Goal: Task Accomplishment & Management: Complete application form

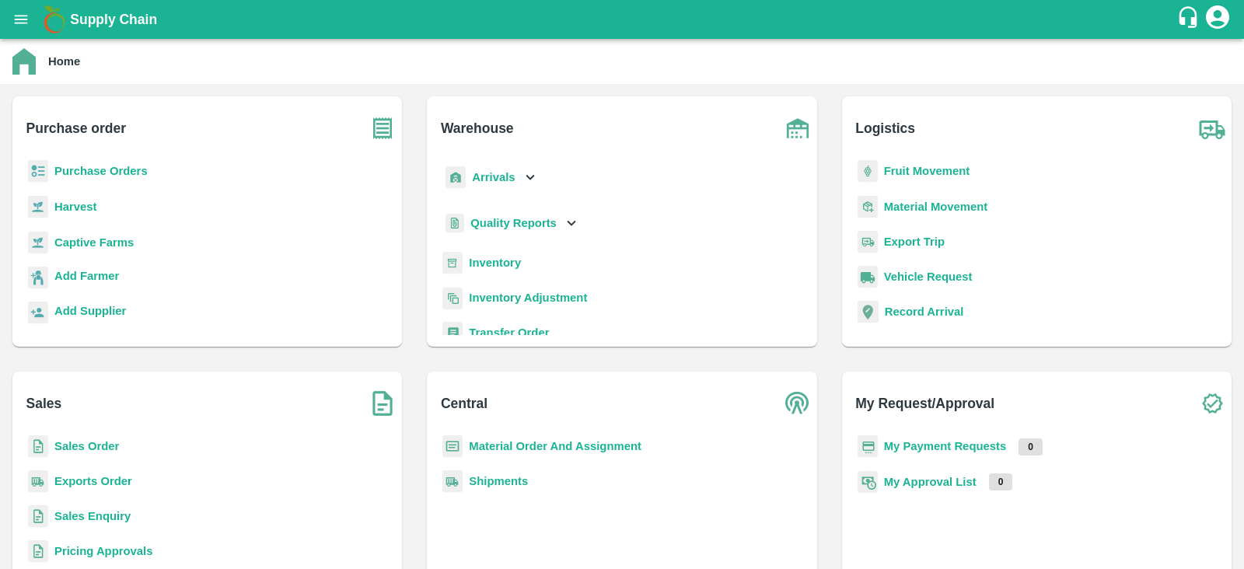
click at [126, 169] on b "Purchase Orders" at bounding box center [100, 171] width 93 height 12
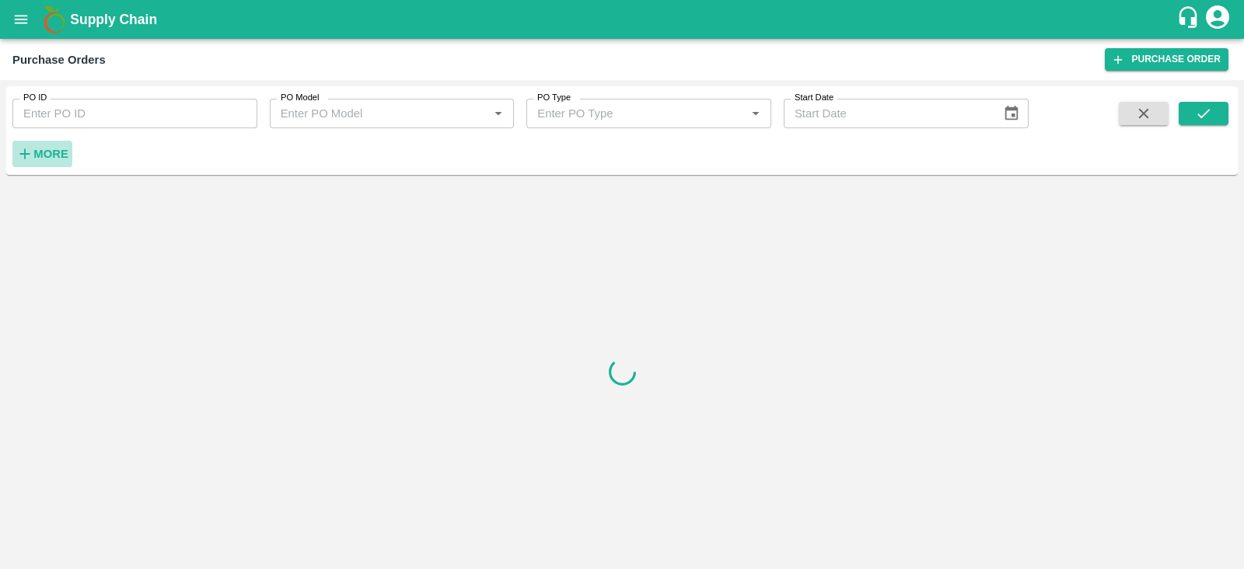
click at [46, 151] on strong "More" at bounding box center [50, 154] width 35 height 12
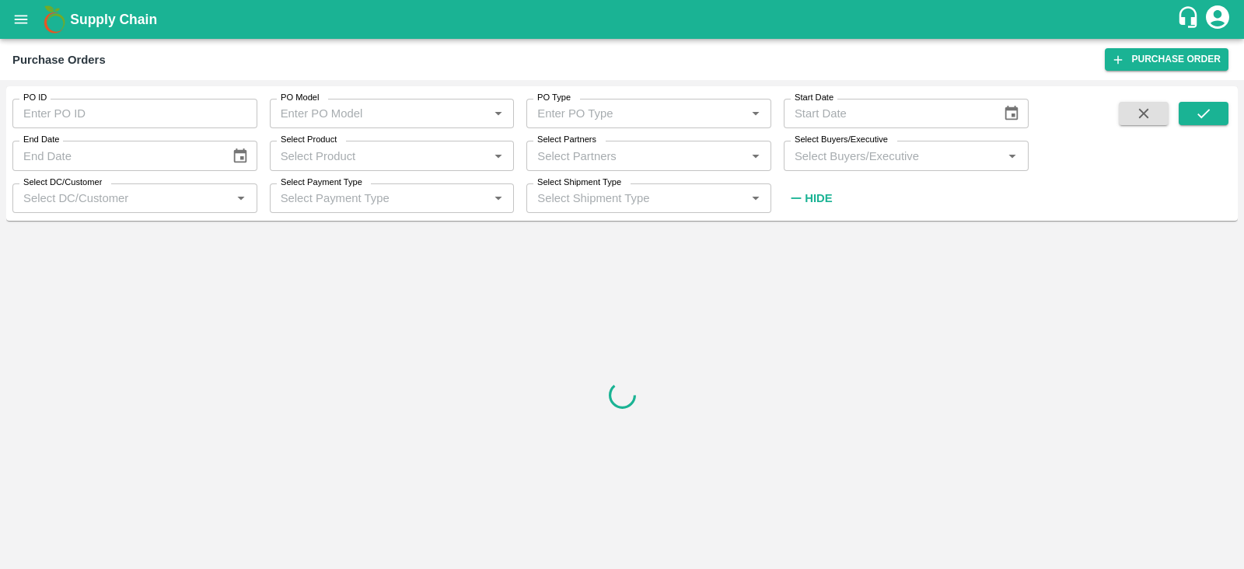
click at [824, 161] on input "Select Buyers/Executive" at bounding box center [894, 155] width 210 height 20
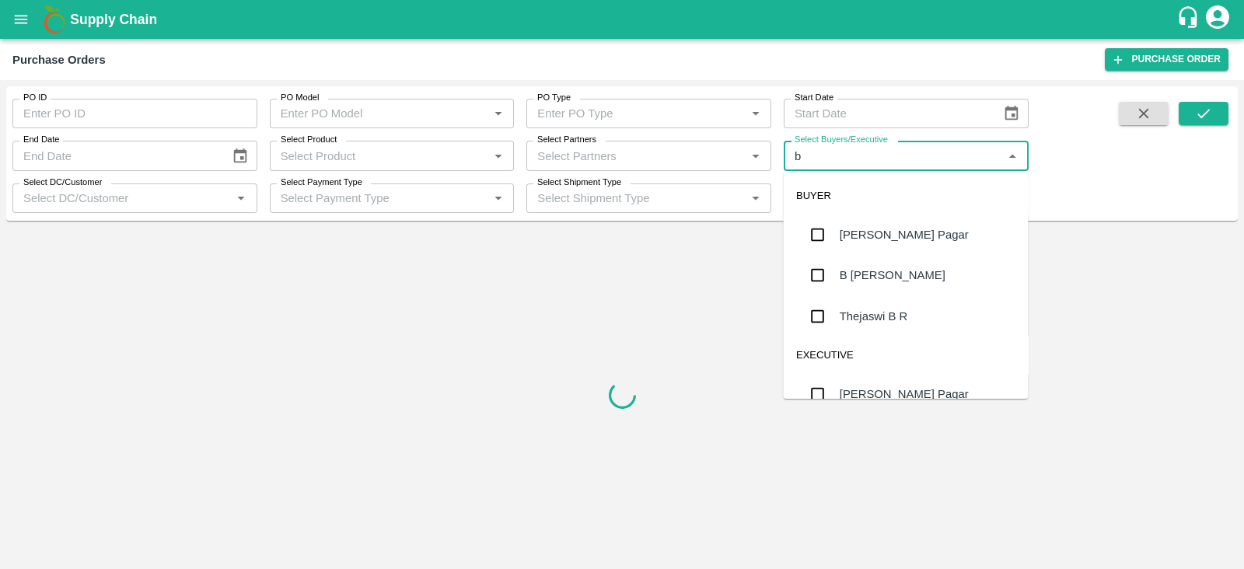
type input "b"
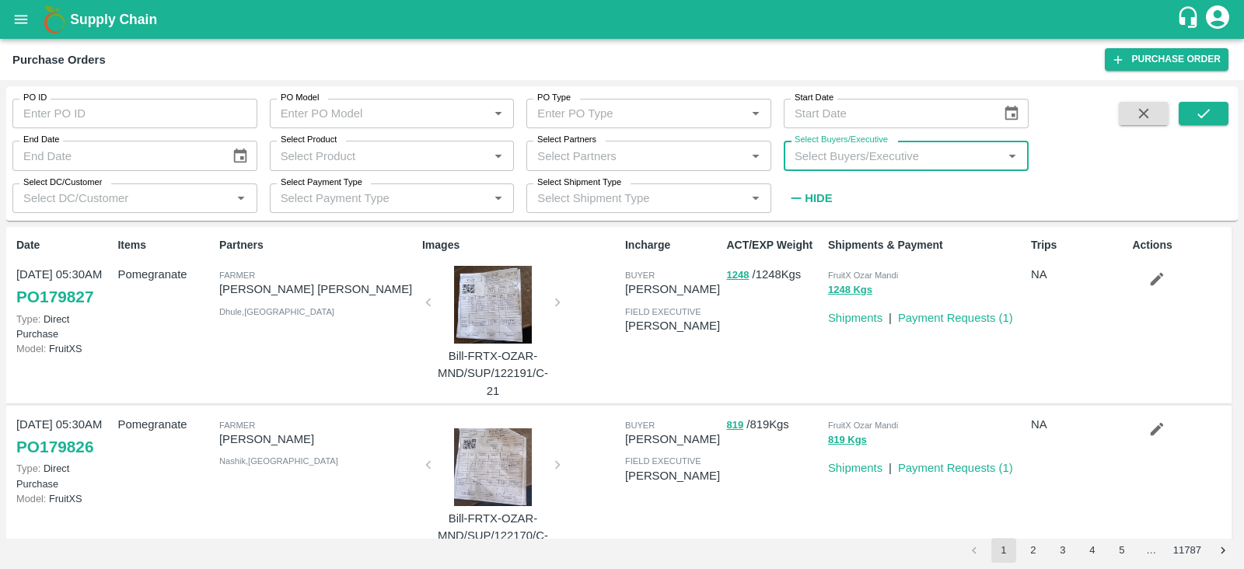
click at [834, 161] on input "Select Buyers/Executive" at bounding box center [894, 155] width 210 height 20
click at [834, 157] on input "Select Buyers/Executive" at bounding box center [894, 155] width 210 height 20
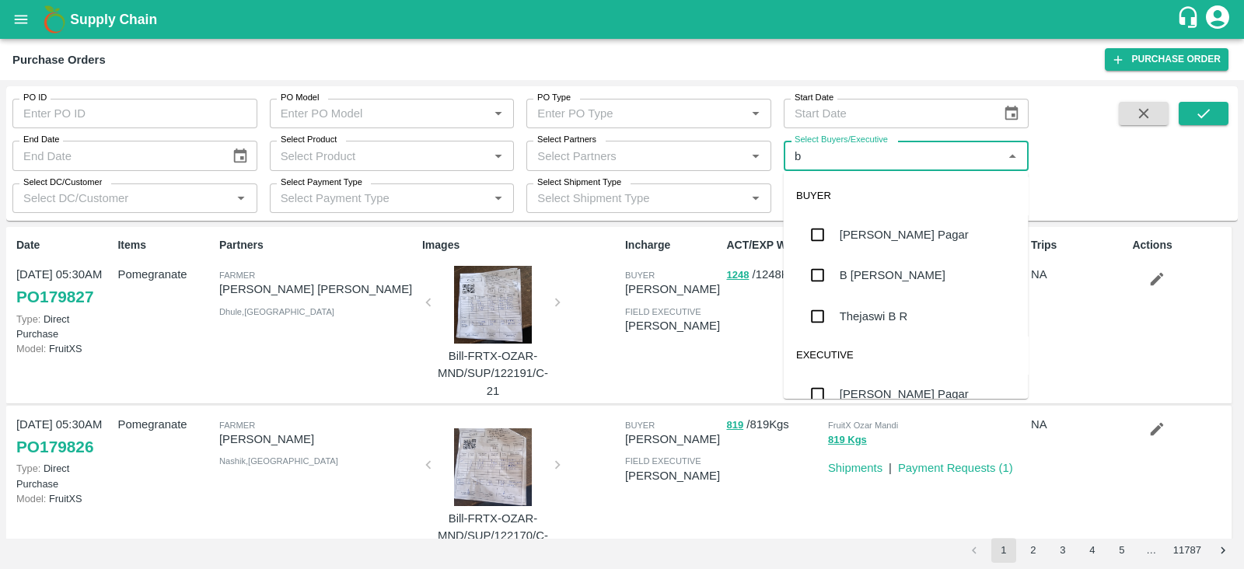
type input "b"
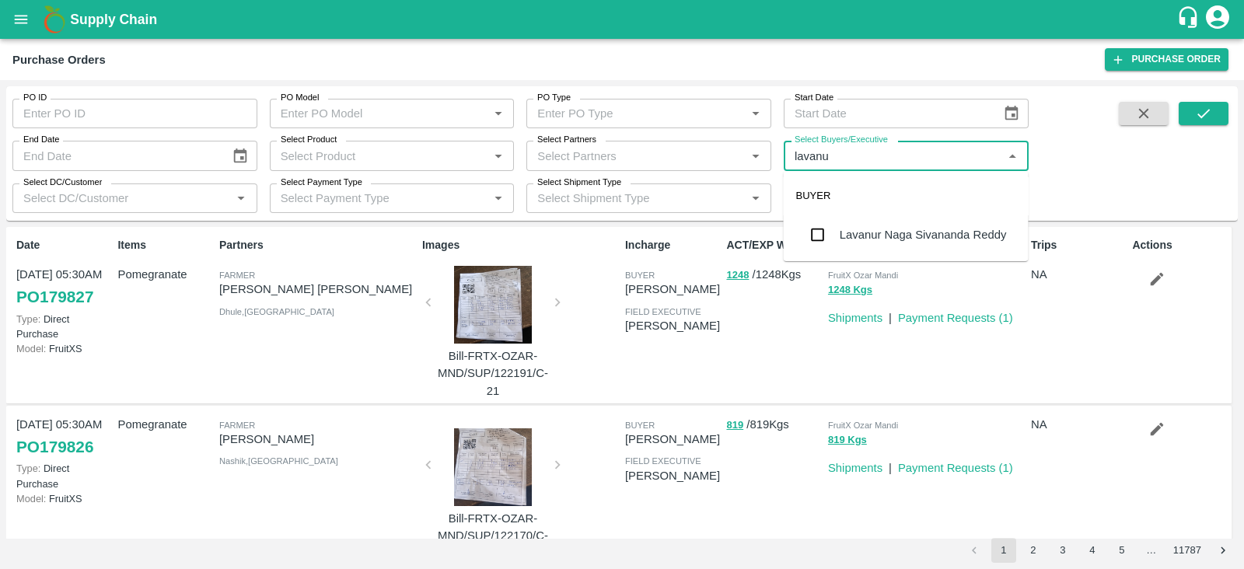
type input "lavanur"
click at [810, 229] on input "checkbox" at bounding box center [818, 234] width 31 height 31
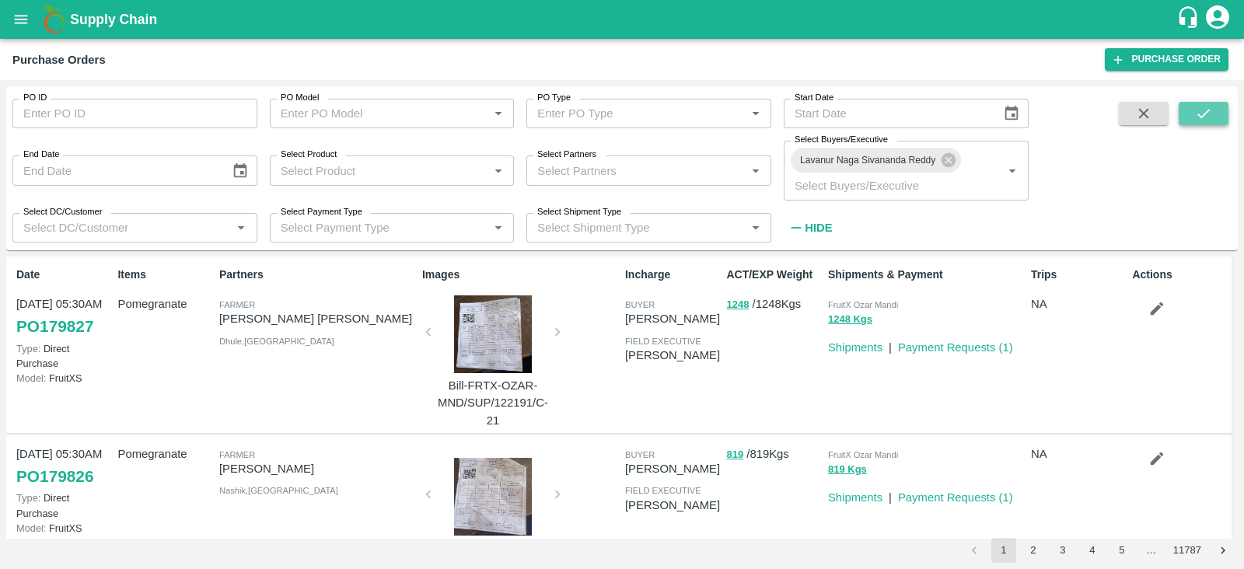
click at [1196, 121] on icon "submit" at bounding box center [1203, 113] width 17 height 17
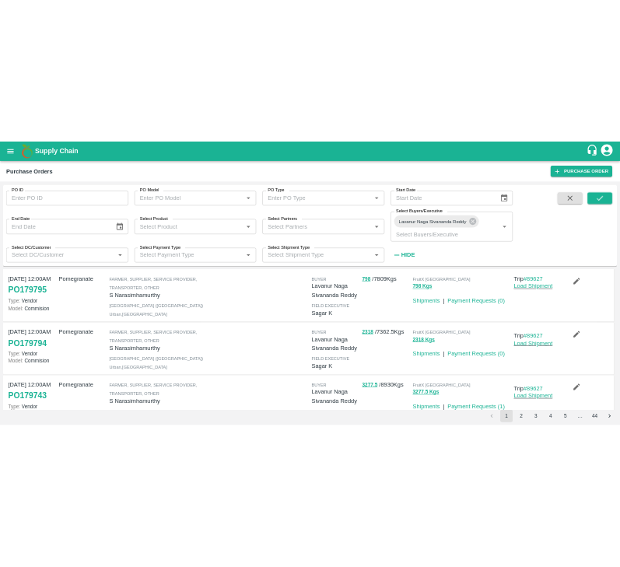
scroll to position [27, 0]
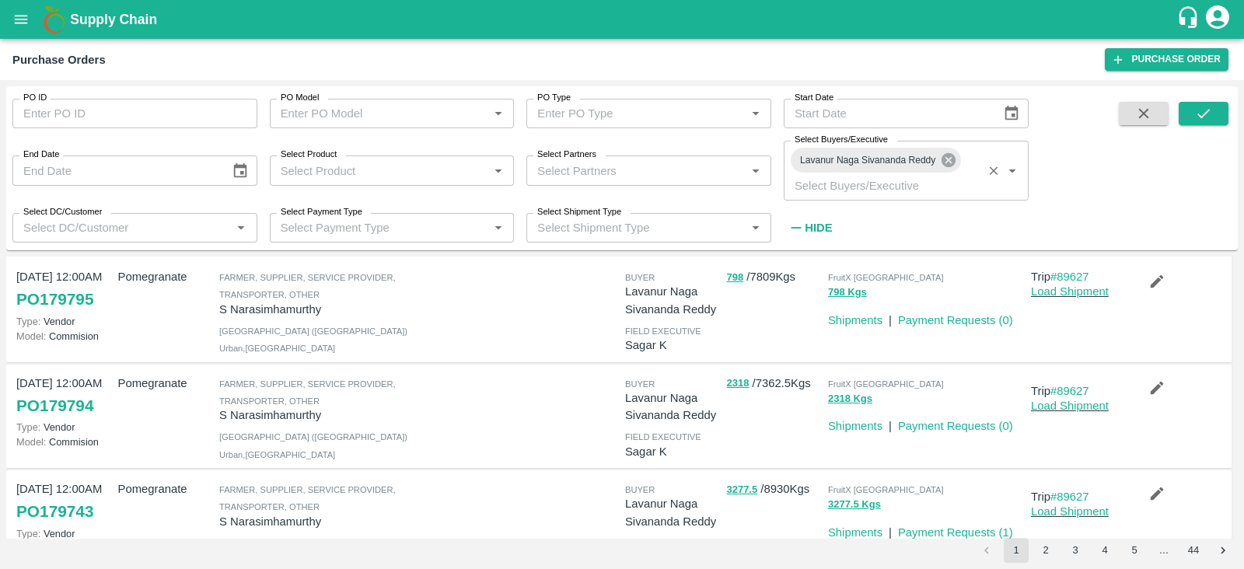
click at [953, 165] on icon at bounding box center [949, 160] width 14 height 14
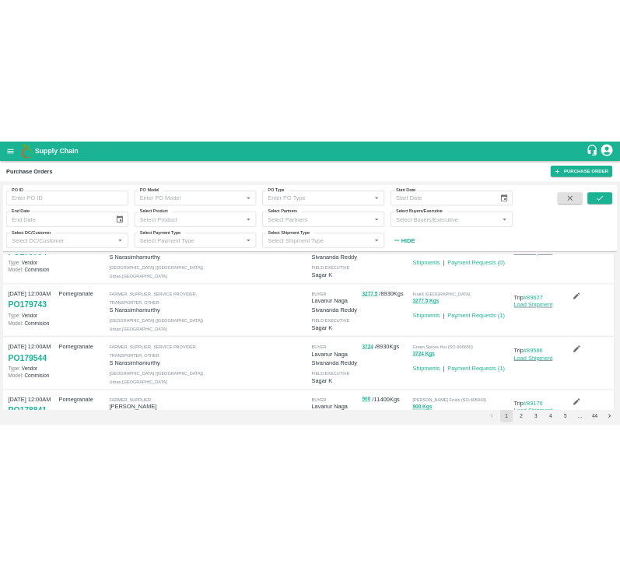
scroll to position [0, 0]
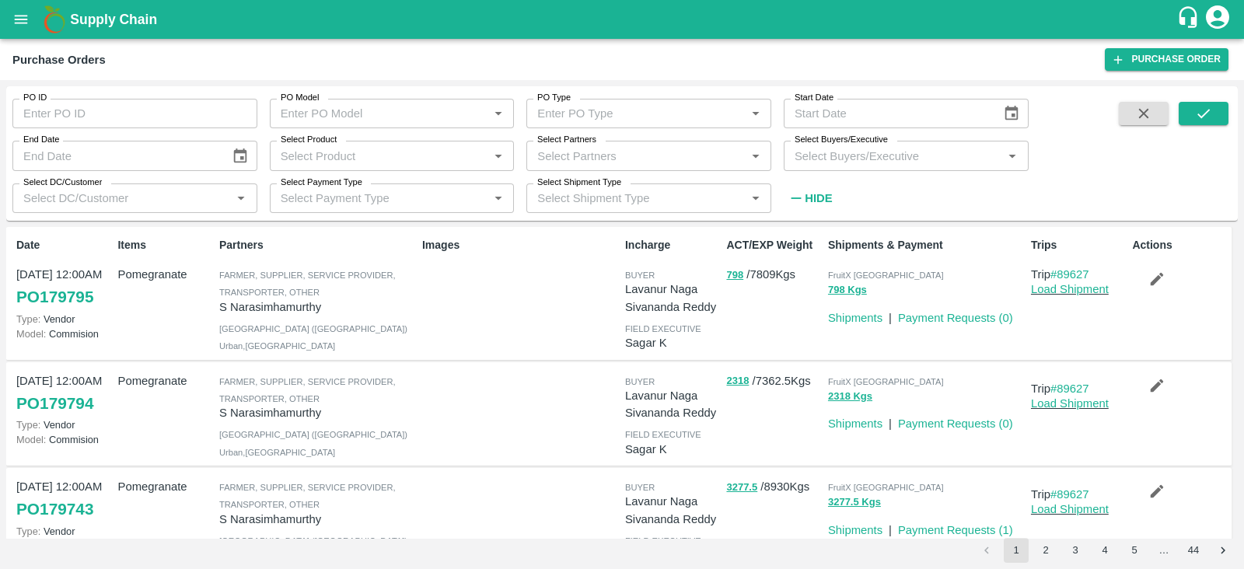
click at [844, 157] on input "Select Buyers/Executive" at bounding box center [894, 155] width 210 height 20
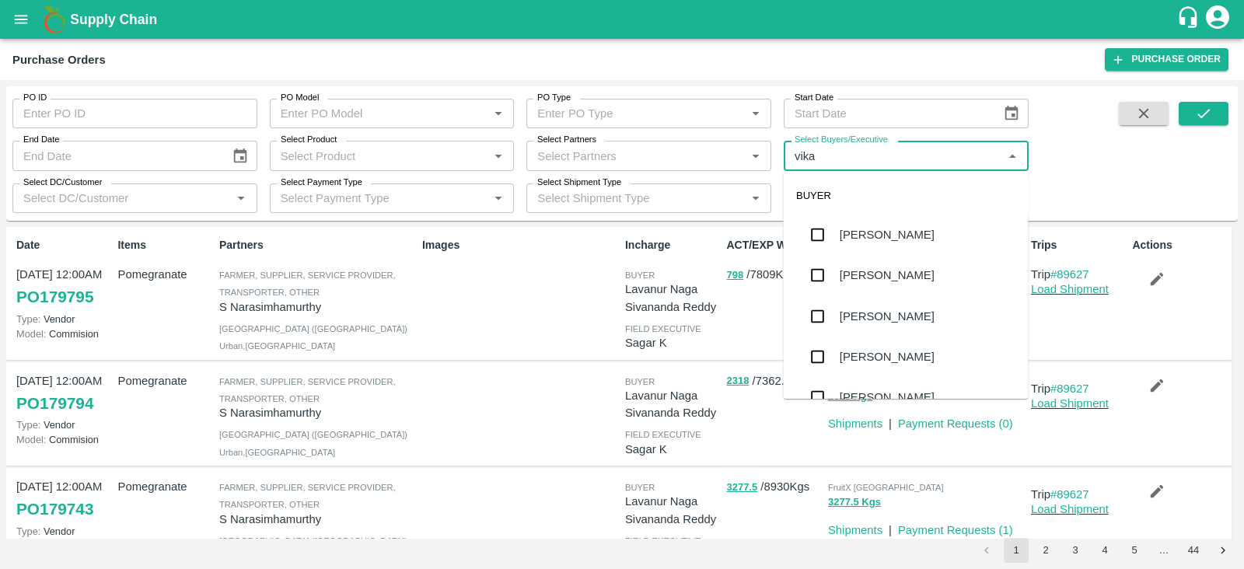
type input "vikas"
click at [807, 313] on input "checkbox" at bounding box center [818, 316] width 31 height 31
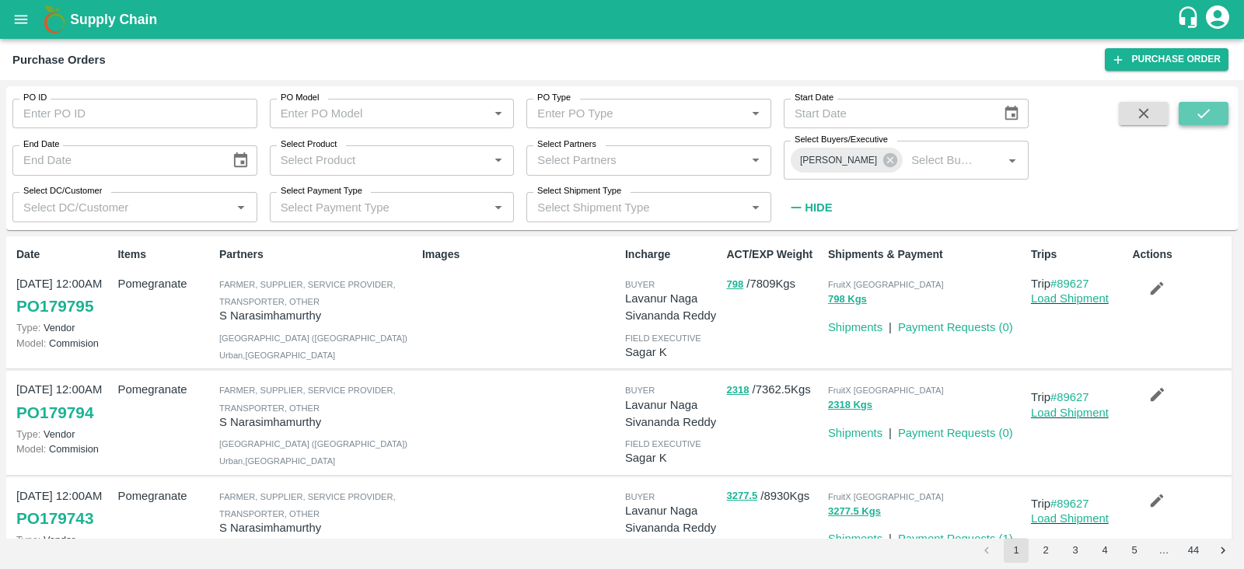
click at [1208, 120] on icon "submit" at bounding box center [1203, 113] width 17 height 17
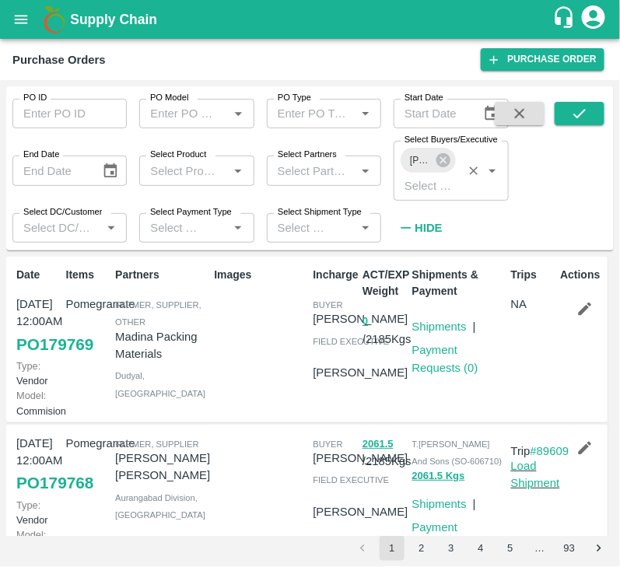
click at [439, 159] on icon at bounding box center [443, 160] width 17 height 17
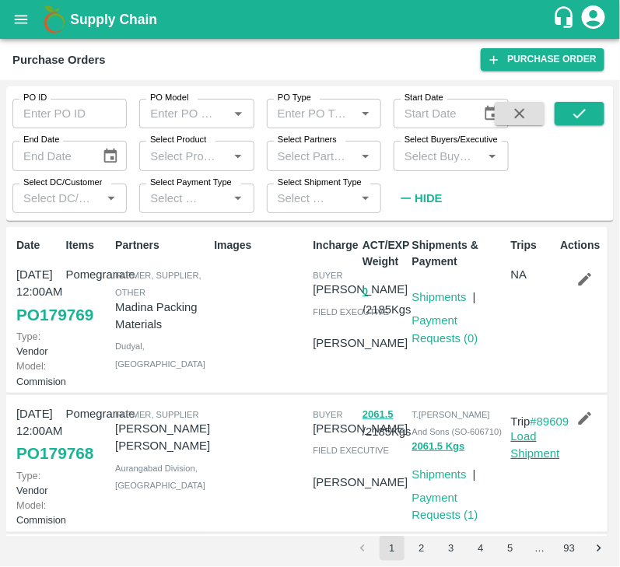
click at [439, 159] on input "Select Buyers/Executive" at bounding box center [437, 155] width 79 height 20
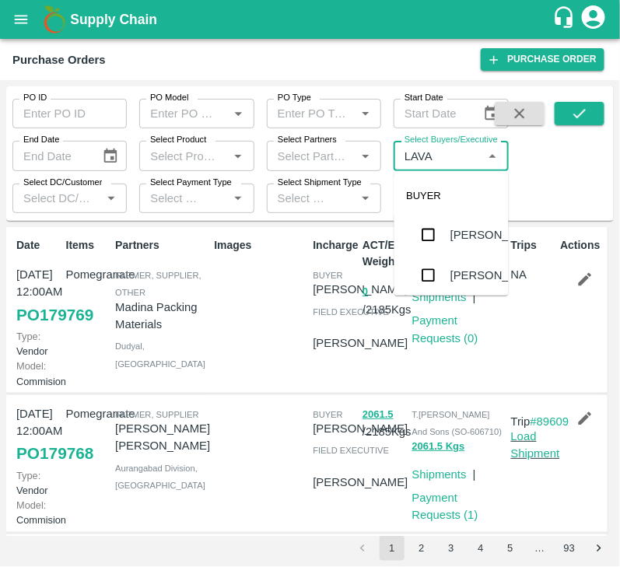
type input "LAVAN"
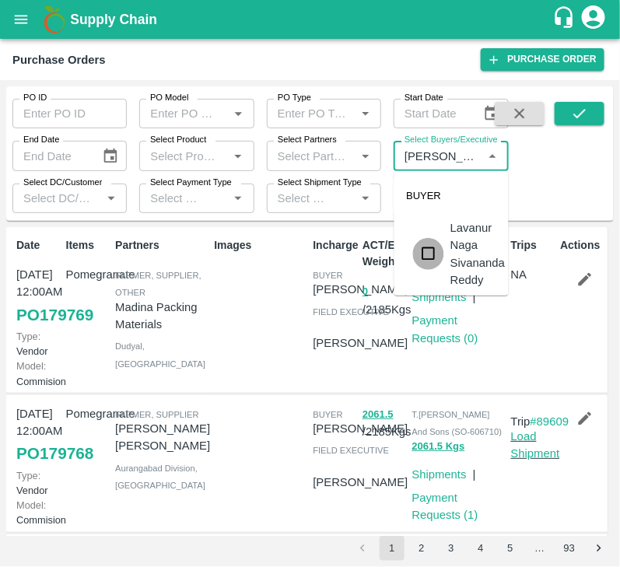
click at [429, 254] on input "checkbox" at bounding box center [428, 253] width 31 height 31
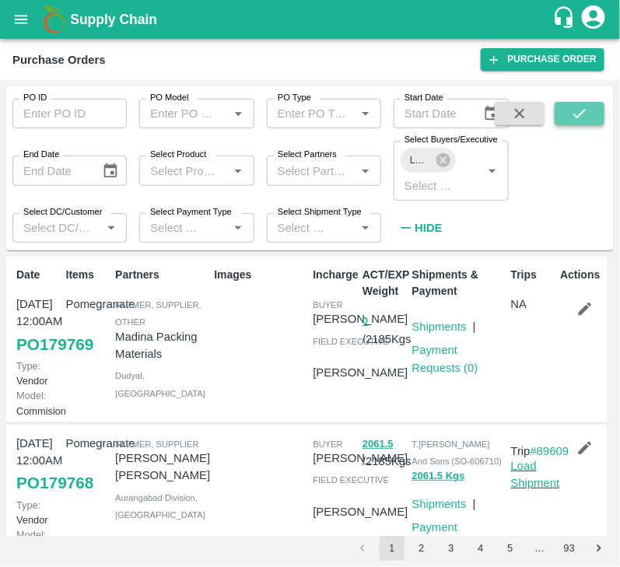
click at [576, 114] on icon "submit" at bounding box center [579, 113] width 17 height 17
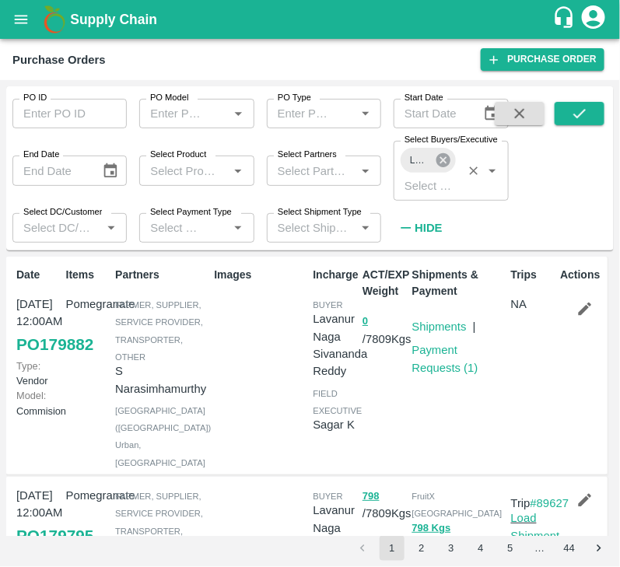
click at [442, 152] on icon at bounding box center [443, 160] width 17 height 17
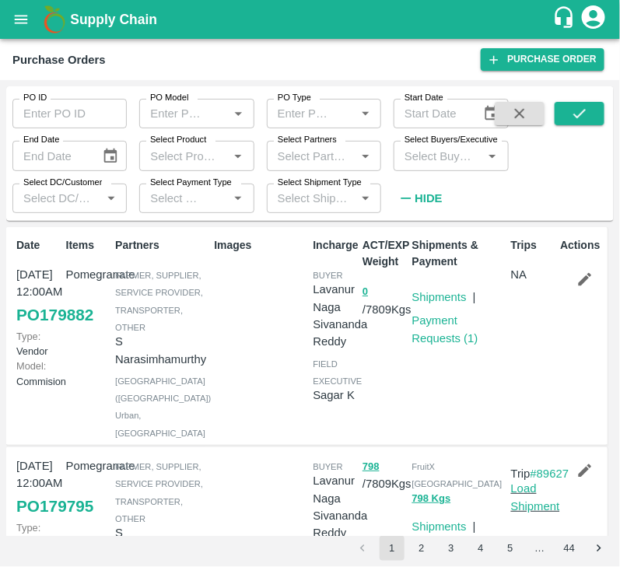
click at [439, 156] on input "Select Buyers/Executive" at bounding box center [437, 155] width 79 height 20
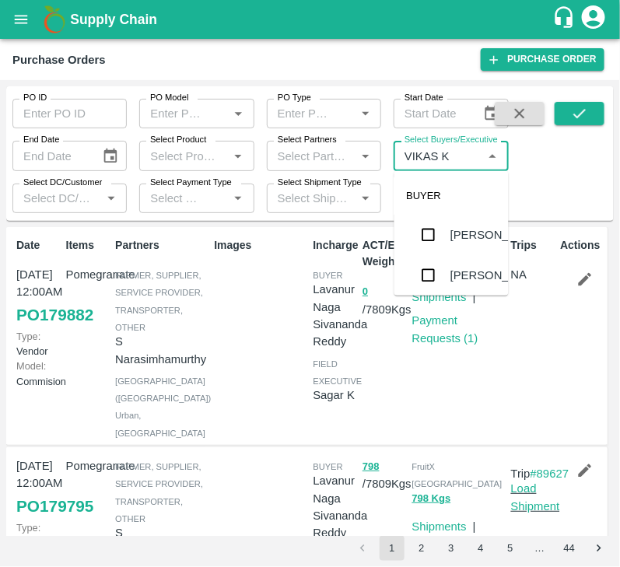
type input "VIKAS KO"
click at [430, 229] on input "checkbox" at bounding box center [428, 234] width 31 height 31
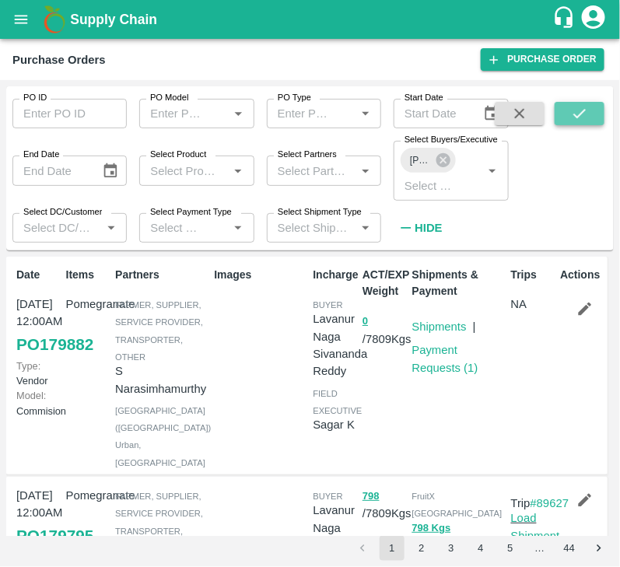
click at [567, 116] on button "submit" at bounding box center [579, 113] width 50 height 23
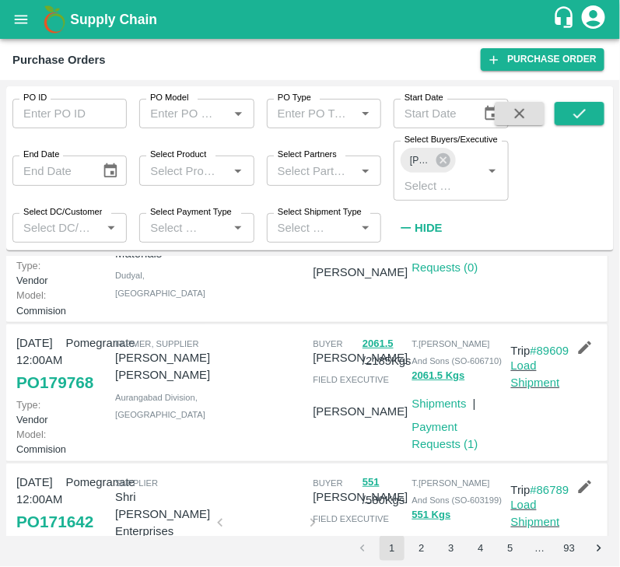
scroll to position [161, 0]
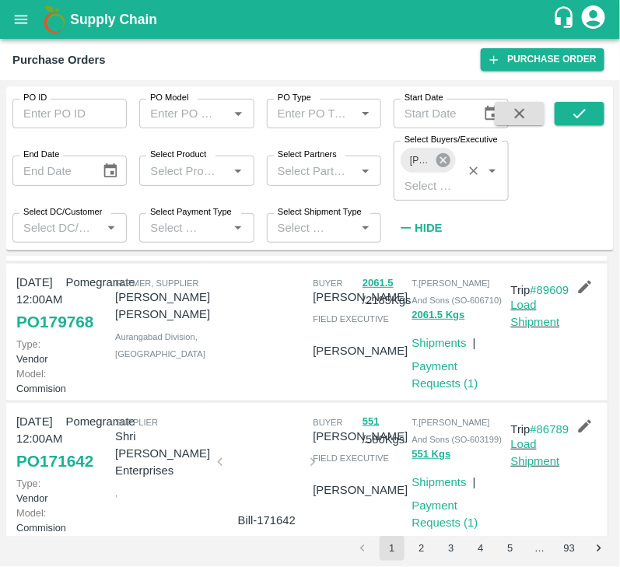
click at [440, 155] on icon at bounding box center [442, 160] width 14 height 14
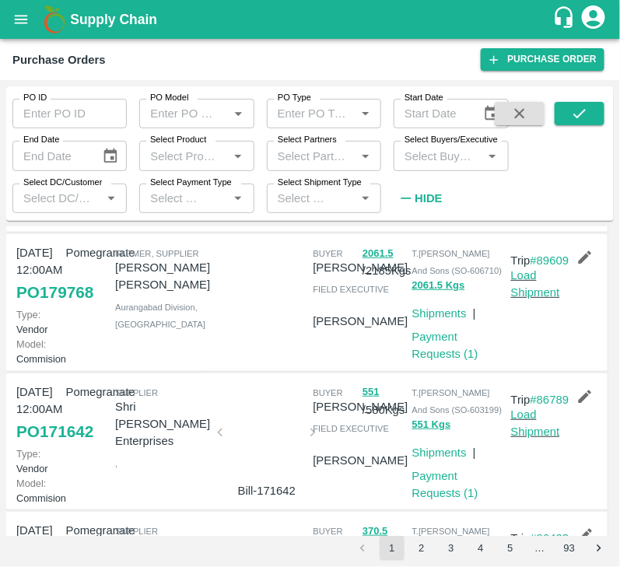
click at [420, 159] on input "Select Buyers/Executive" at bounding box center [437, 155] width 79 height 20
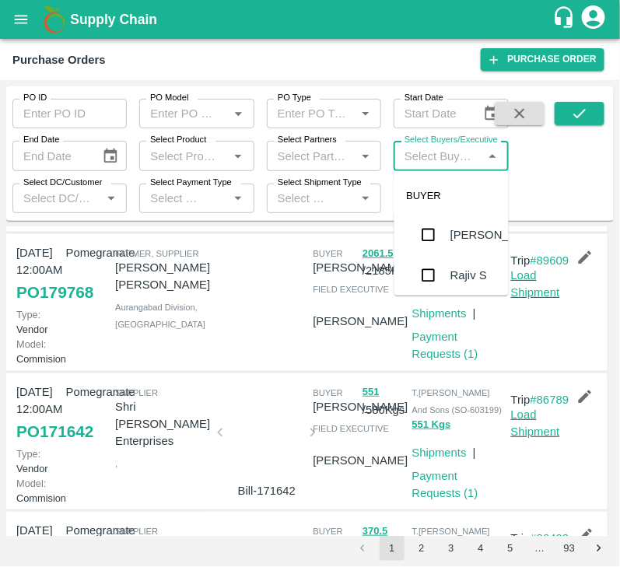
click at [5, 15] on button "open drawer" at bounding box center [21, 20] width 36 height 36
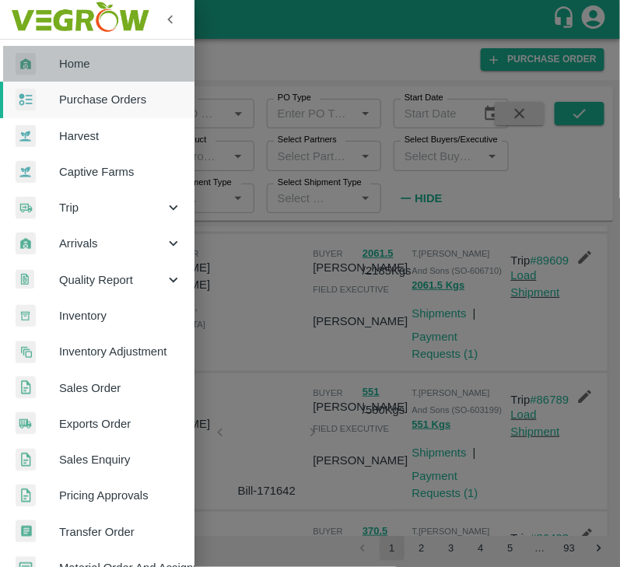
click at [97, 65] on span "Home" at bounding box center [120, 63] width 123 height 17
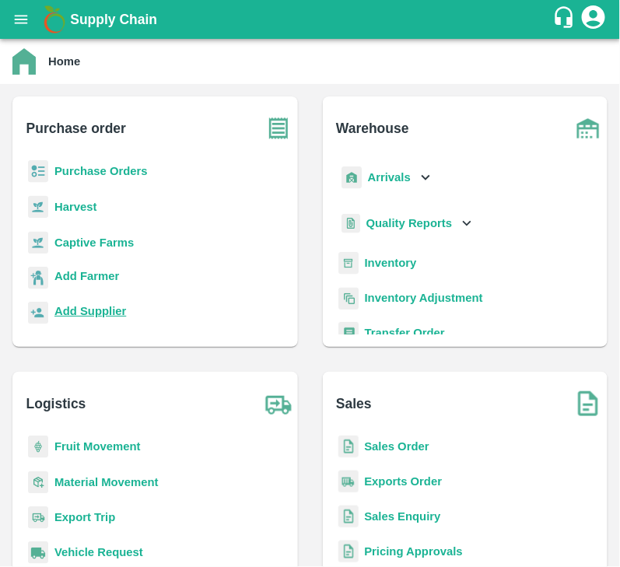
click at [94, 308] on b "Add Supplier" at bounding box center [90, 311] width 72 height 12
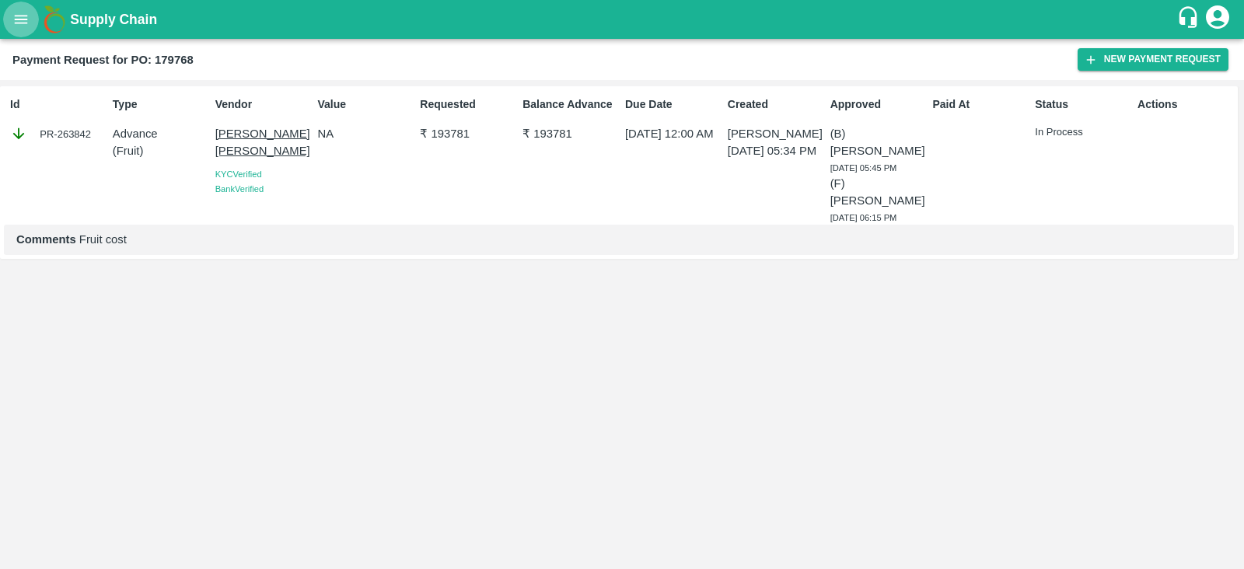
click at [17, 5] on button "open drawer" at bounding box center [21, 20] width 36 height 36
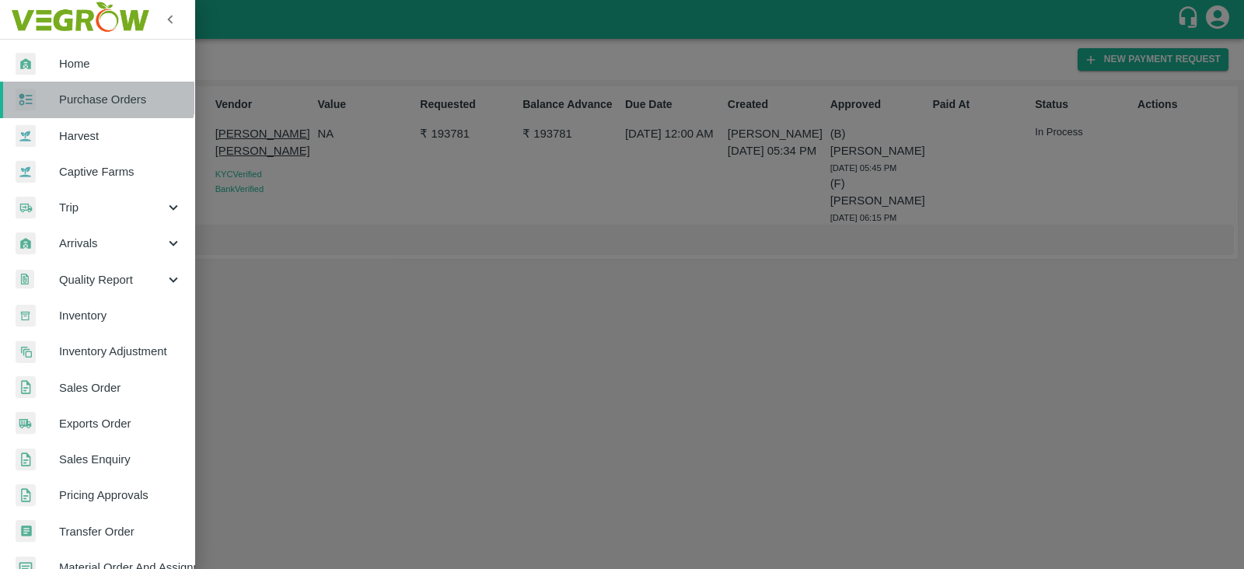
click at [88, 90] on link "Purchase Orders" at bounding box center [97, 100] width 194 height 36
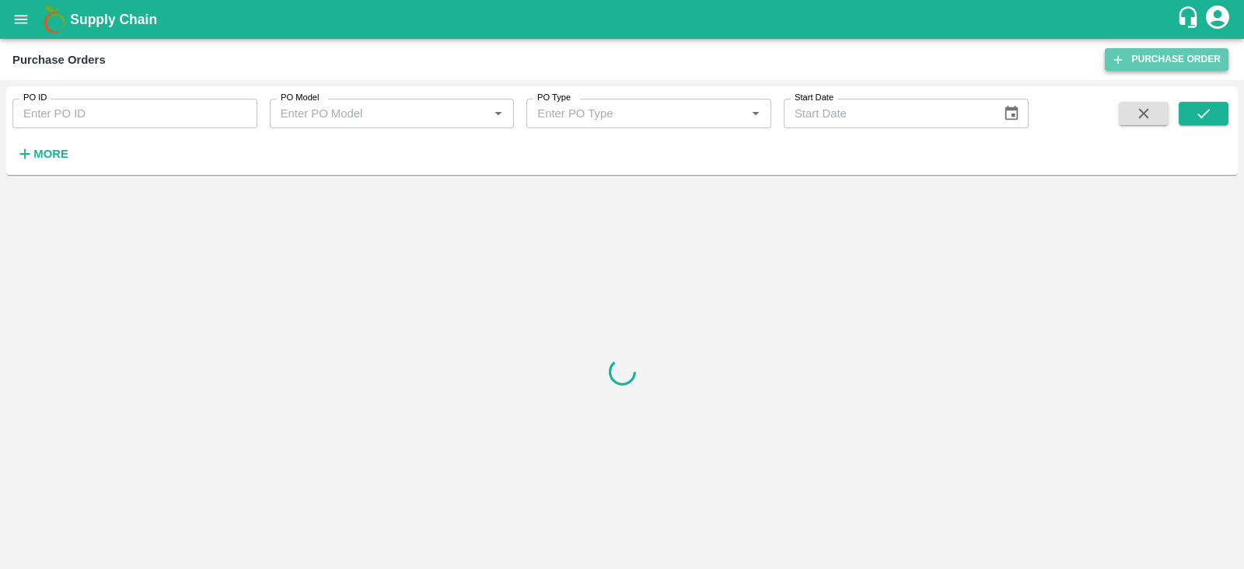
click at [619, 52] on link "Purchase Order" at bounding box center [1167, 59] width 124 height 23
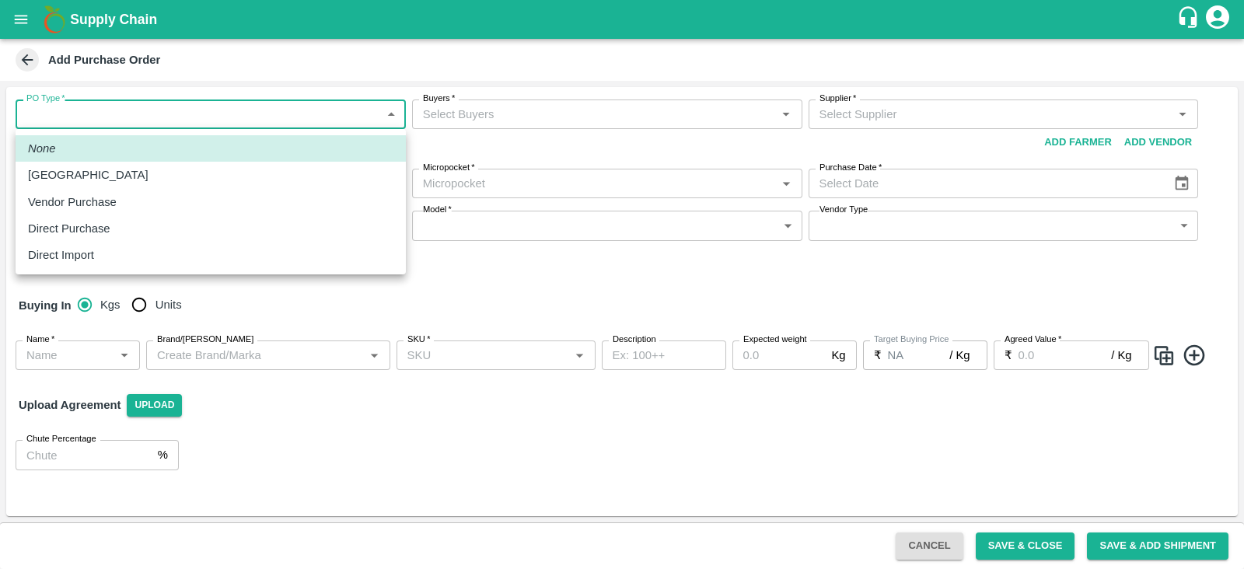
click at [110, 114] on body "Supply Chain Add Purchase Order PO Type   * ​ PO Type Buyers   * Buyers   * Sup…" at bounding box center [622, 284] width 1244 height 569
click at [166, 201] on div "Vendor Purchase" at bounding box center [210, 202] width 365 height 17
type input "2"
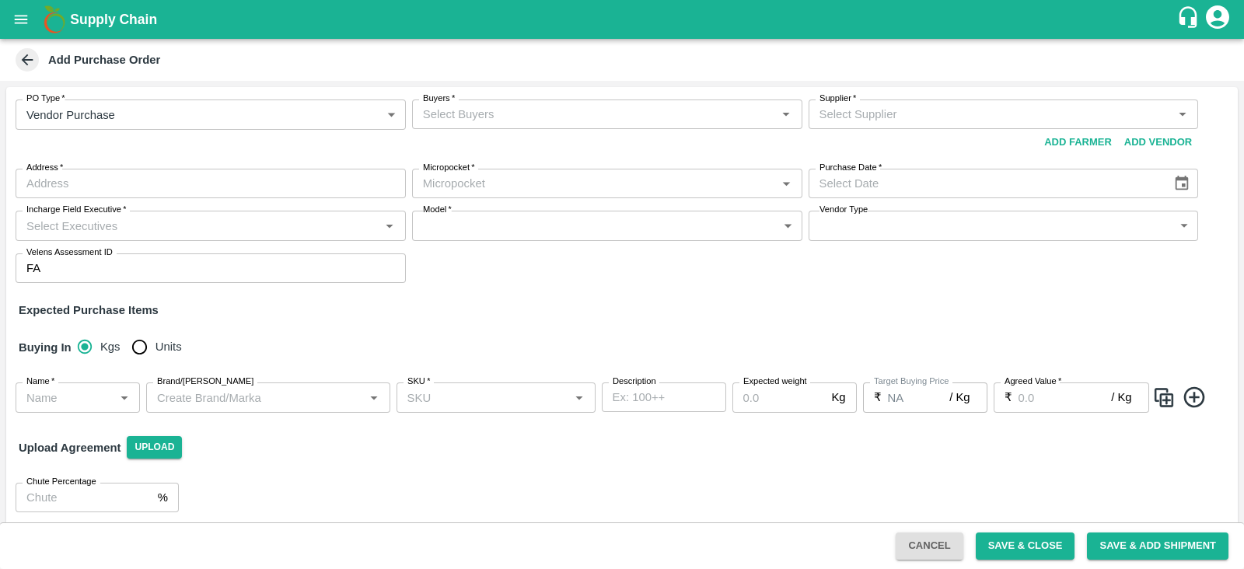
drag, startPoint x: 1223, startPoint y: 216, endPoint x: 1229, endPoint y: 223, distance: 9.4
click at [1229, 223] on div "PO Type   * Vendor Purchase 2 PO Type Buyers   * Buyers   * Supplier   * Suppli…" at bounding box center [622, 191] width 1232 height 208
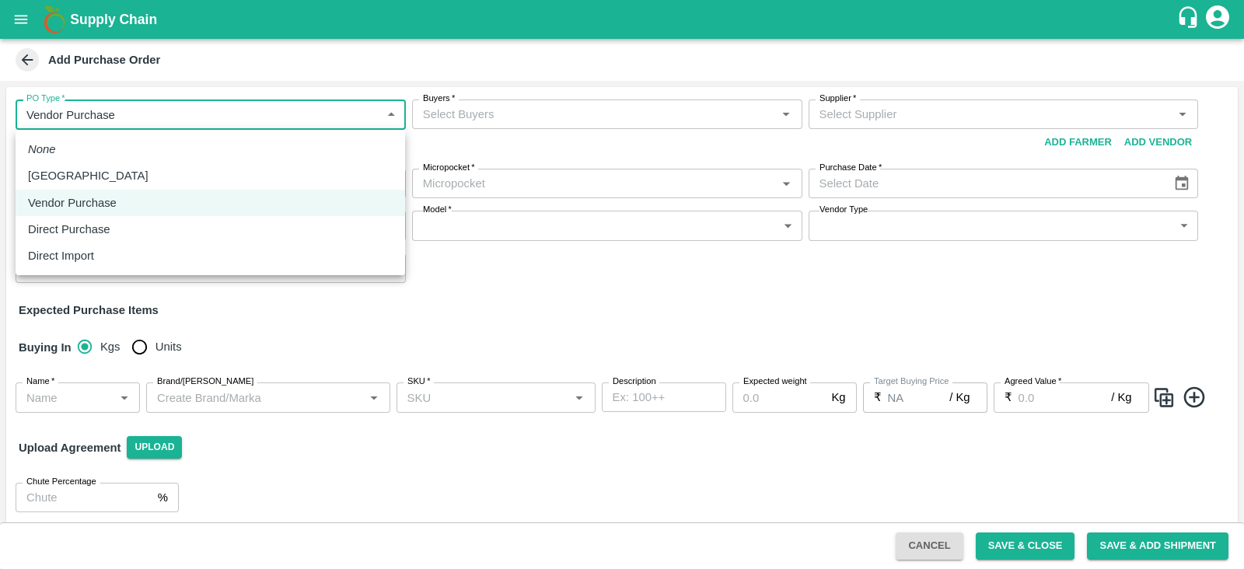
click at [396, 121] on body "Supply Chain Add Purchase Order PO Type   * Vendor Purchase 2 PO Type Buyers   …" at bounding box center [622, 284] width 1244 height 569
click at [341, 297] on div at bounding box center [622, 284] width 1244 height 569
click at [369, 117] on body "Supply Chain Add Purchase Order PO Type   * Vendor Purchase 2 PO Type Buyers   …" at bounding box center [622, 284] width 1244 height 569
click at [517, 272] on div at bounding box center [622, 284] width 1244 height 569
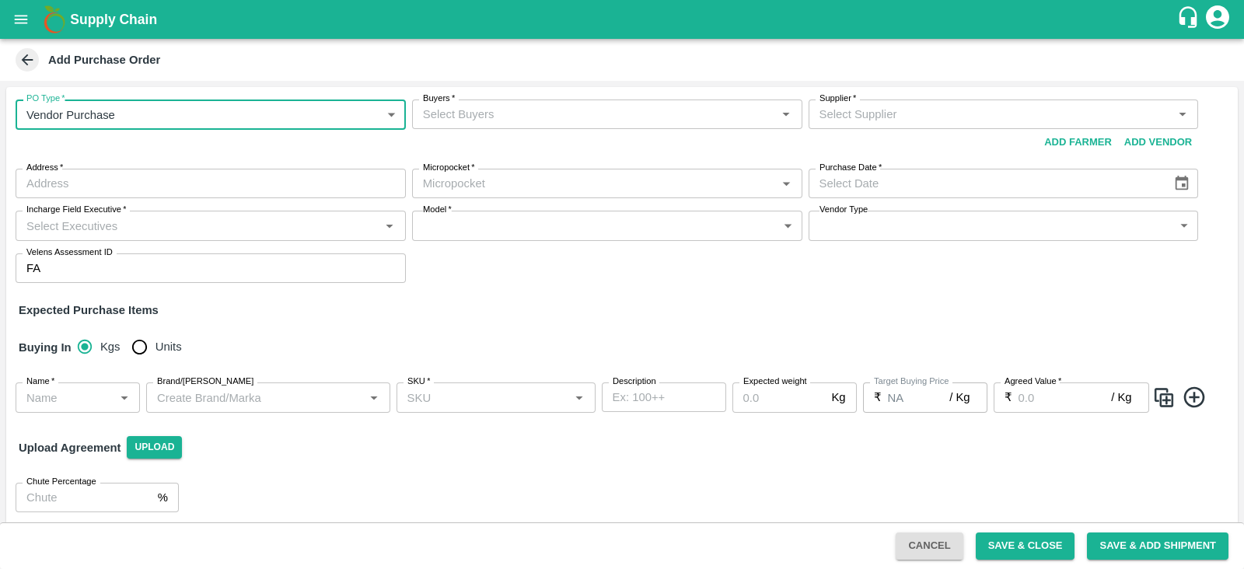
click at [504, 115] on input "Buyers   *" at bounding box center [594, 114] width 355 height 20
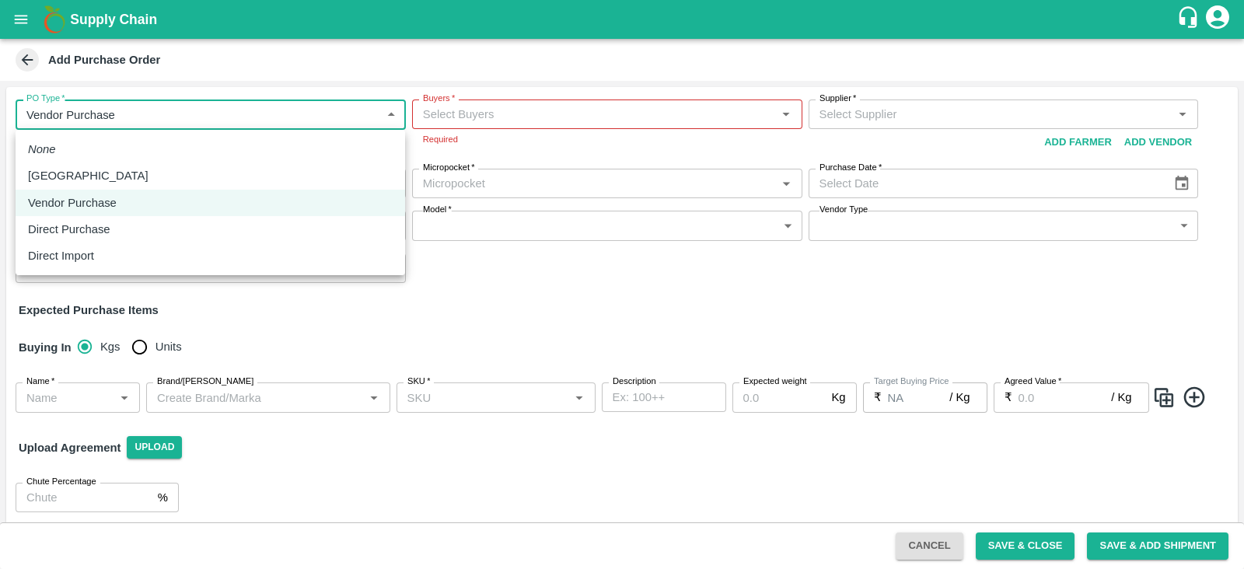
click at [394, 116] on body "Supply Chain Add Purchase Order PO Type   * Vendor Purchase 2 PO Type Buyers   …" at bounding box center [622, 284] width 1244 height 569
click at [583, 103] on div at bounding box center [622, 284] width 1244 height 569
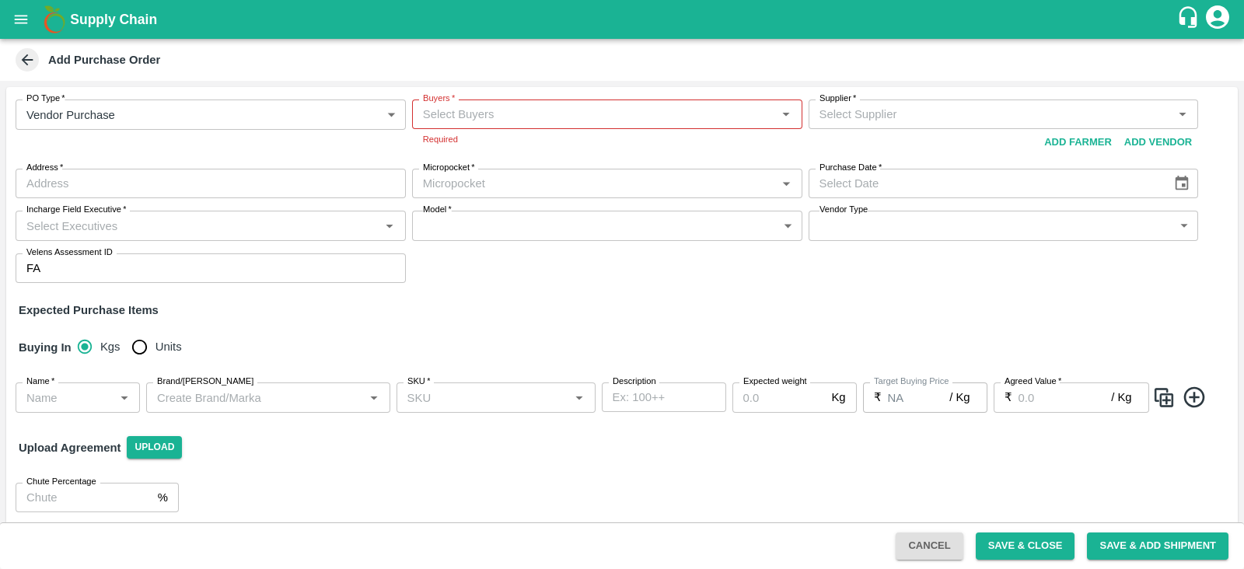
click at [544, 282] on div "PO Type   * Vendor Purchase 2 PO Type Buyers   * Buyers   * Required Supplier  …" at bounding box center [622, 191] width 1232 height 208
